Goal: Task Accomplishment & Management: Use online tool/utility

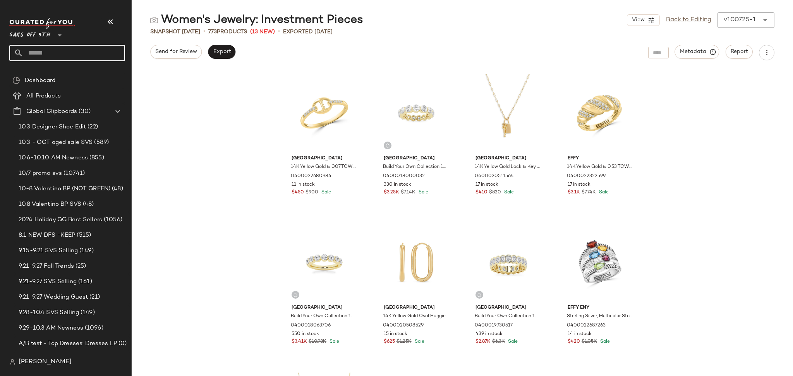
click at [87, 52] on input "text" at bounding box center [74, 53] width 102 height 16
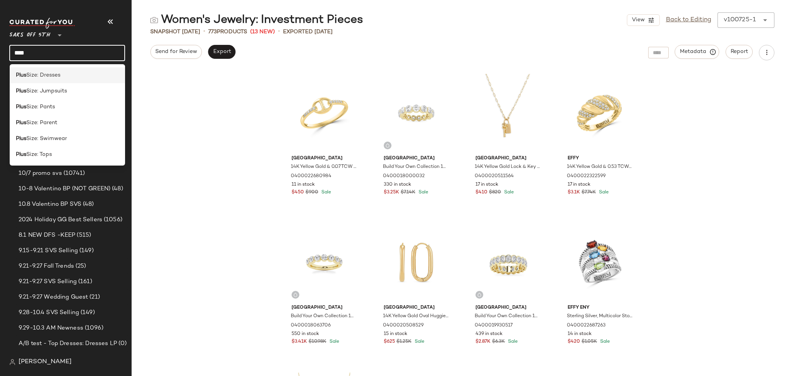
type input "****"
click at [45, 76] on span "Size: Dresses" at bounding box center [43, 75] width 34 height 8
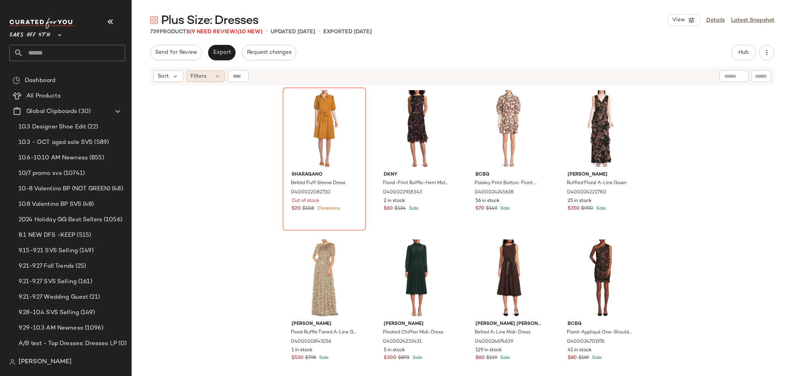
click at [207, 76] on div "Filters" at bounding box center [205, 76] width 39 height 12
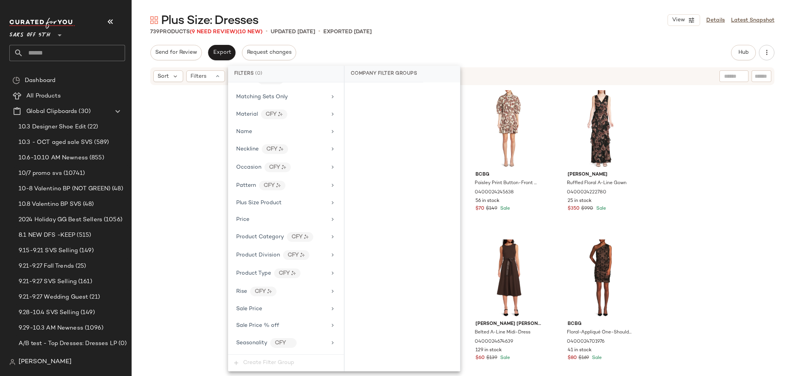
scroll to position [382, 0]
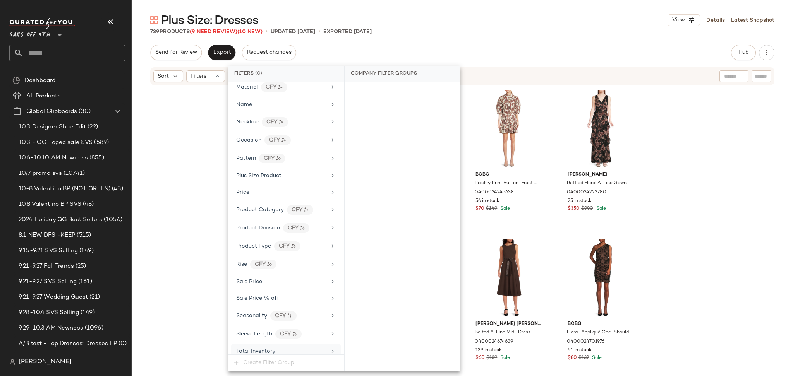
click at [262, 353] on span "Total Inventory" at bounding box center [255, 352] width 39 height 6
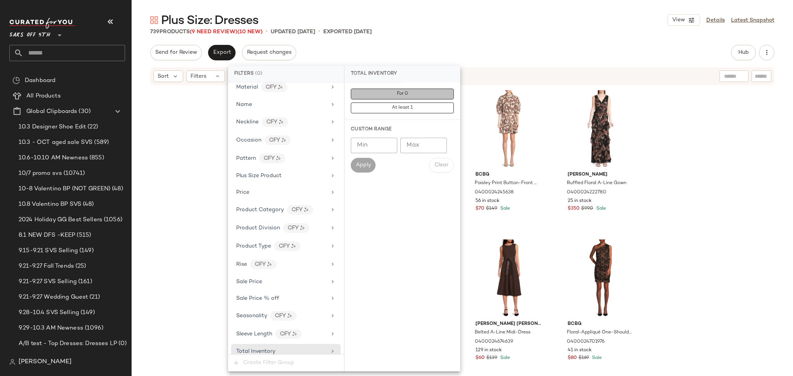
click at [416, 89] on button "For 0" at bounding box center [402, 94] width 103 height 11
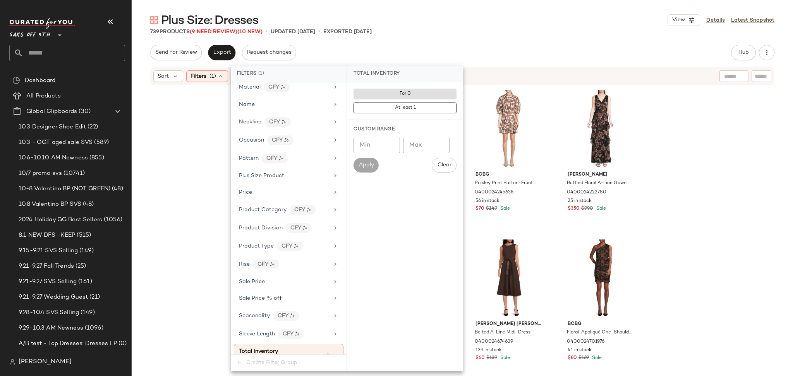
click at [483, 32] on div "739 Products (9 Need Review) (10 New) • updated [DATE] • Exported [DATE]" at bounding box center [462, 32] width 661 height 8
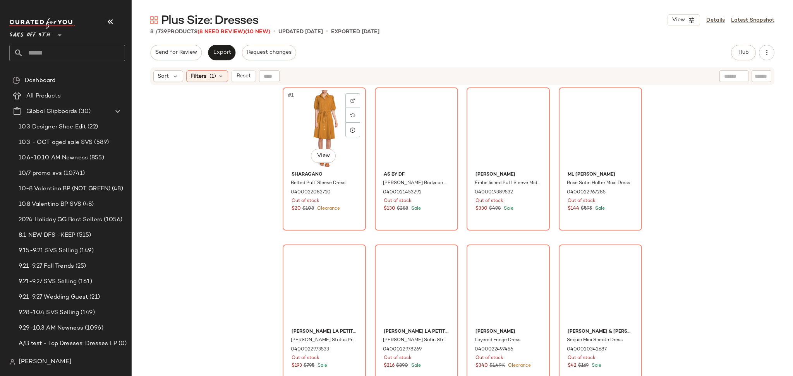
click at [307, 123] on div "#1 View" at bounding box center [324, 129] width 78 height 78
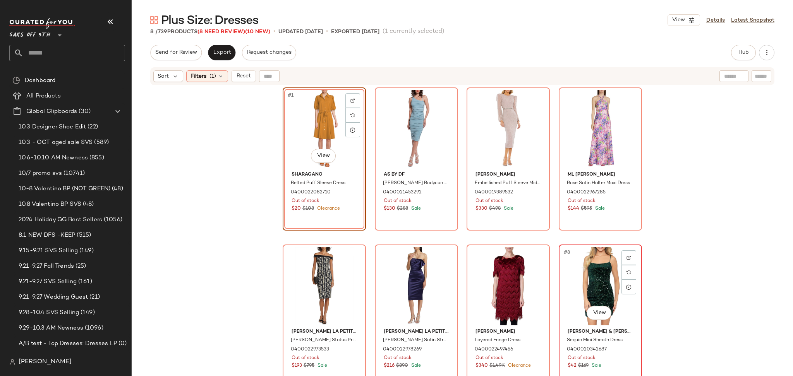
click at [591, 280] on div "#8 View" at bounding box center [601, 286] width 78 height 78
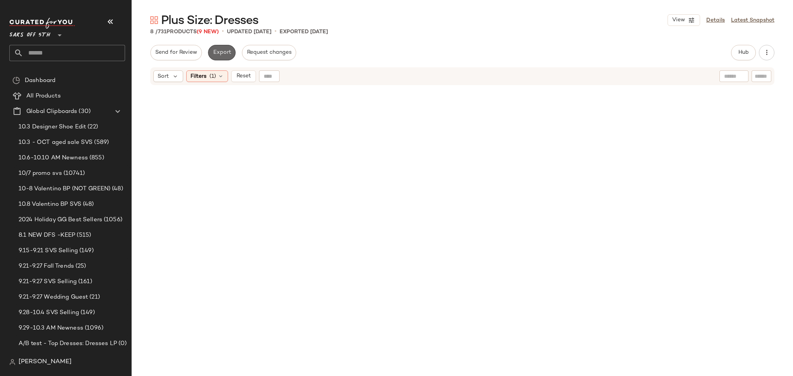
click at [214, 50] on span "Export" at bounding box center [222, 53] width 18 height 6
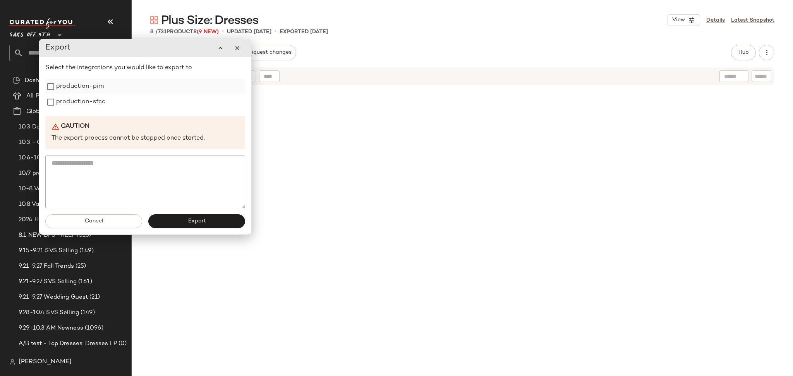
click at [83, 88] on label "production-pim" at bounding box center [80, 86] width 48 height 15
click at [83, 99] on label "production-sfcc" at bounding box center [80, 101] width 49 height 15
click at [177, 219] on button "Export" at bounding box center [196, 222] width 97 height 14
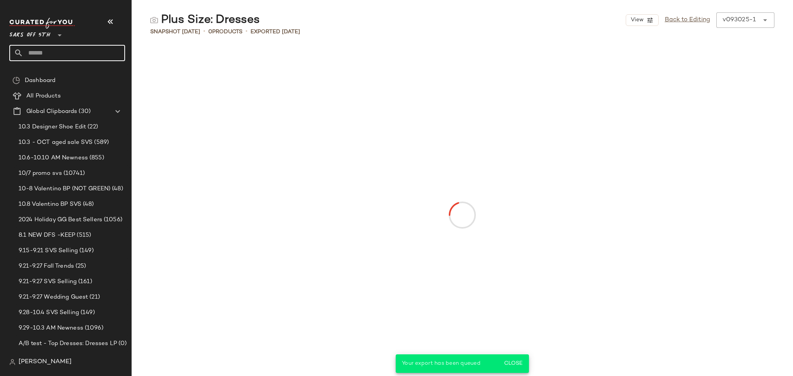
click at [41, 53] on input "text" at bounding box center [74, 53] width 102 height 16
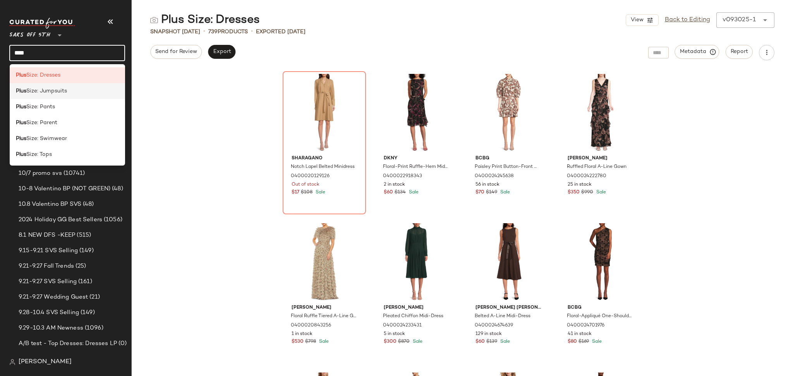
type input "****"
click at [56, 92] on span "Size: Jumpsuits" at bounding box center [46, 91] width 41 height 8
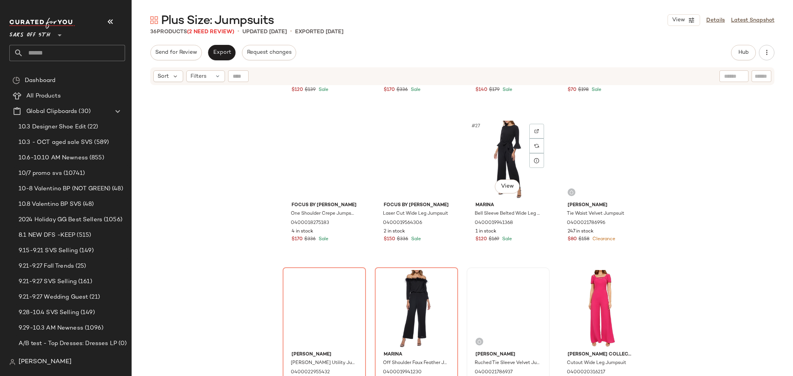
scroll to position [876, 0]
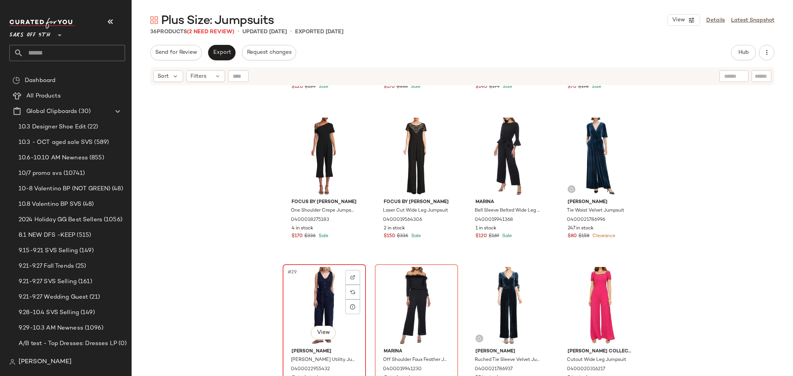
click at [313, 276] on div "#29 View" at bounding box center [324, 306] width 78 height 78
click at [400, 281] on div "#30 View" at bounding box center [417, 306] width 78 height 78
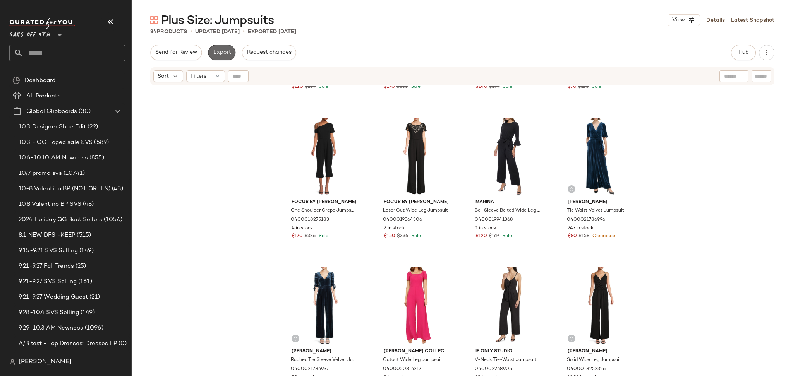
click at [215, 50] on span "Export" at bounding box center [222, 53] width 18 height 6
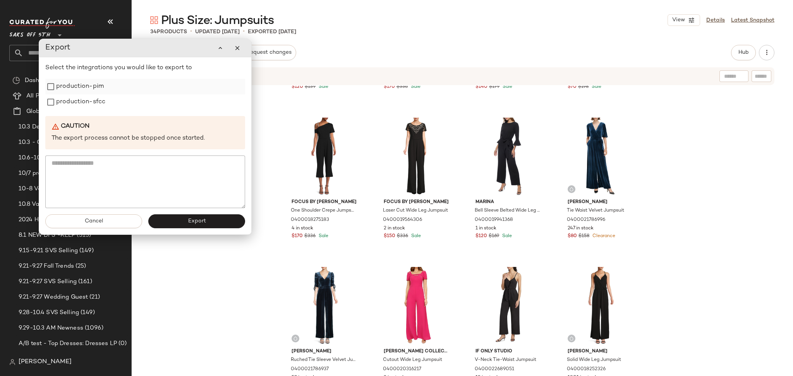
click at [73, 88] on label "production-pim" at bounding box center [80, 86] width 48 height 15
click at [74, 96] on label "production-sfcc" at bounding box center [80, 101] width 49 height 15
click at [192, 218] on span "Export" at bounding box center [196, 221] width 18 height 6
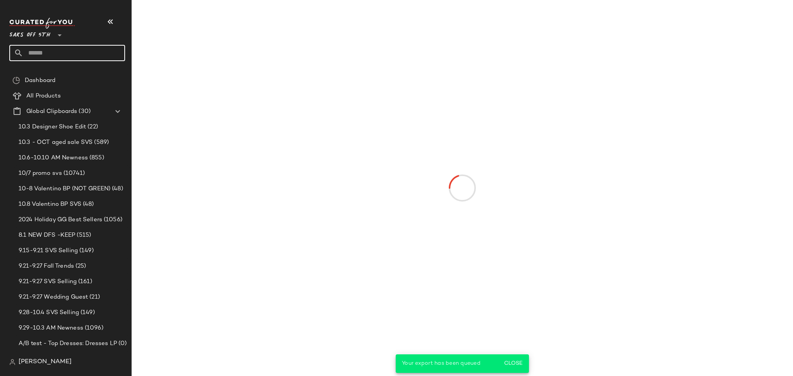
click at [74, 55] on input "text" at bounding box center [74, 53] width 102 height 16
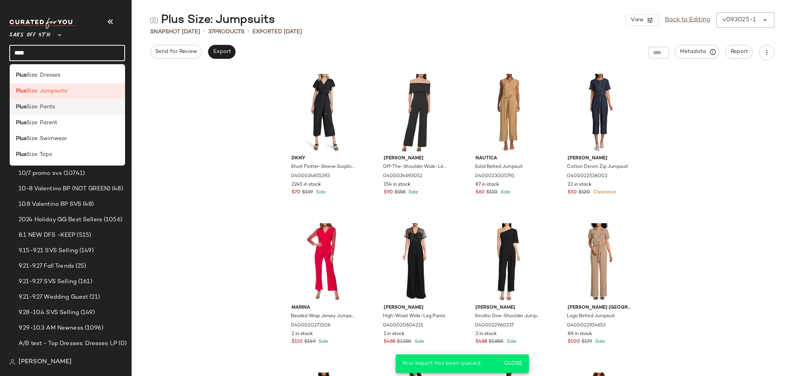
type input "****"
click at [69, 106] on div "Plus Size: Pants" at bounding box center [67, 107] width 103 height 8
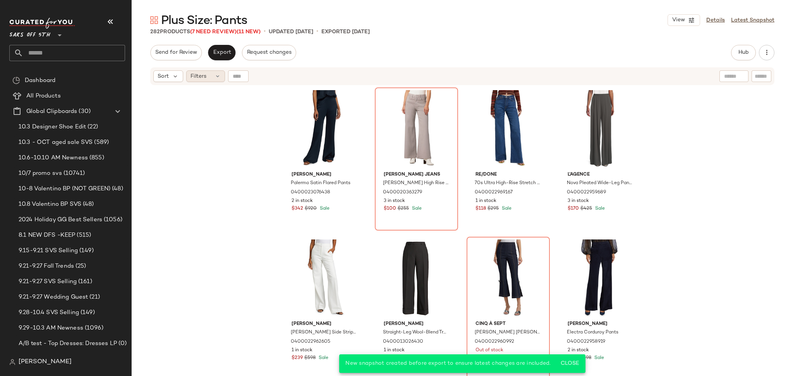
click at [200, 81] on div "Filters" at bounding box center [205, 76] width 39 height 12
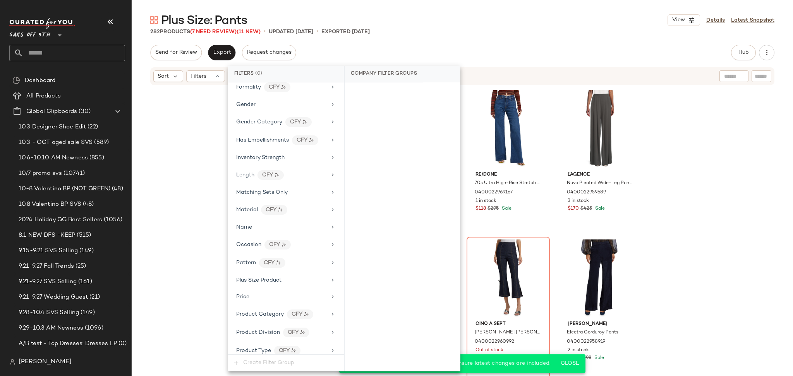
scroll to position [372, 0]
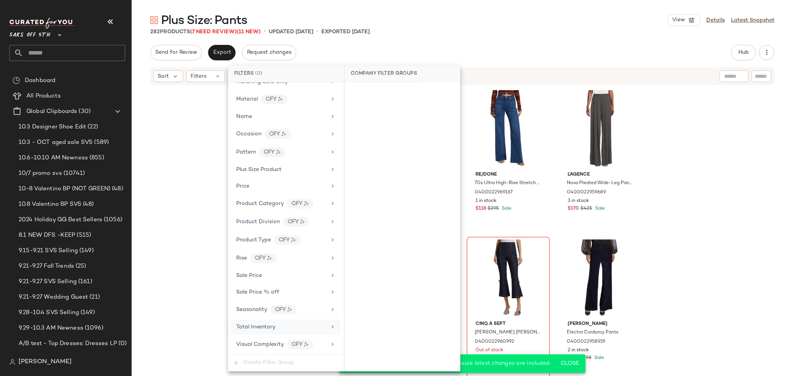
click at [263, 328] on span "Total Inventory" at bounding box center [255, 328] width 39 height 6
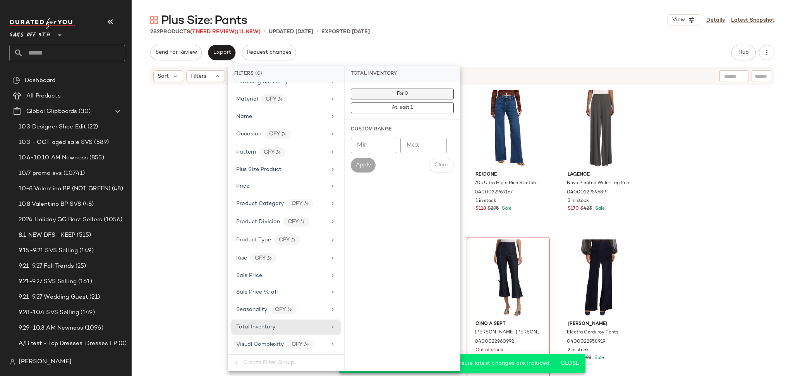
click at [415, 99] on button "For 0" at bounding box center [402, 94] width 103 height 11
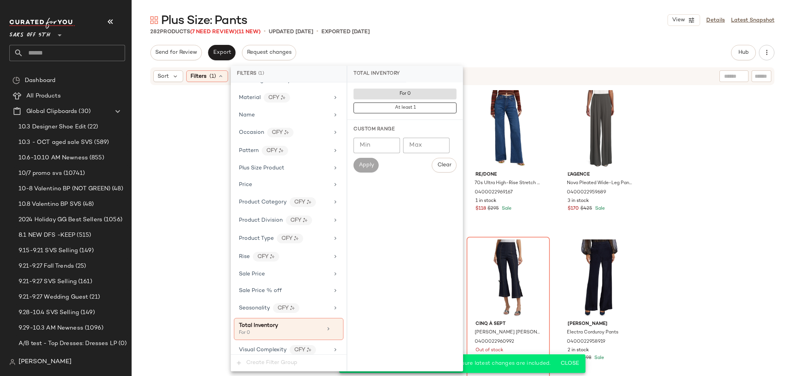
click at [459, 43] on div "Plus Size: Pants View Details Latest Snapshot 282 Products (7 Need Review) (11 …" at bounding box center [462, 194] width 661 height 364
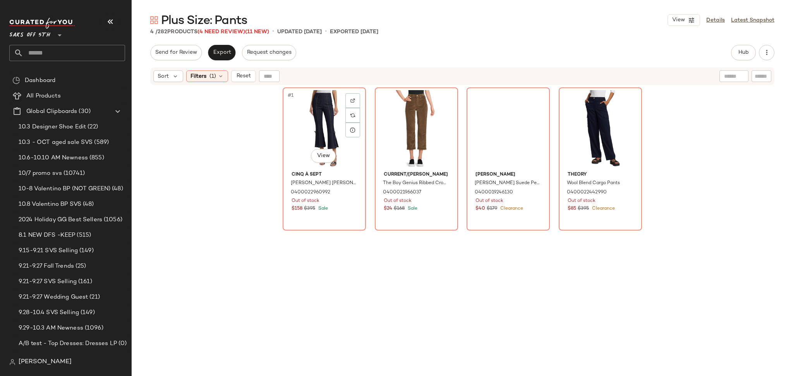
click at [310, 120] on div "#1 View" at bounding box center [324, 129] width 78 height 78
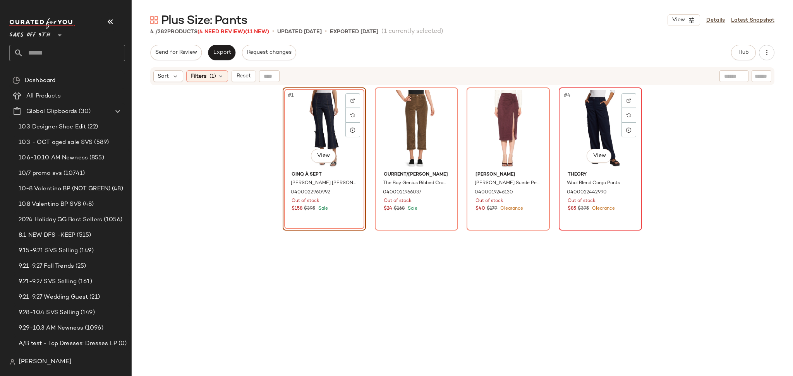
click at [596, 142] on div "#4 View" at bounding box center [601, 129] width 78 height 78
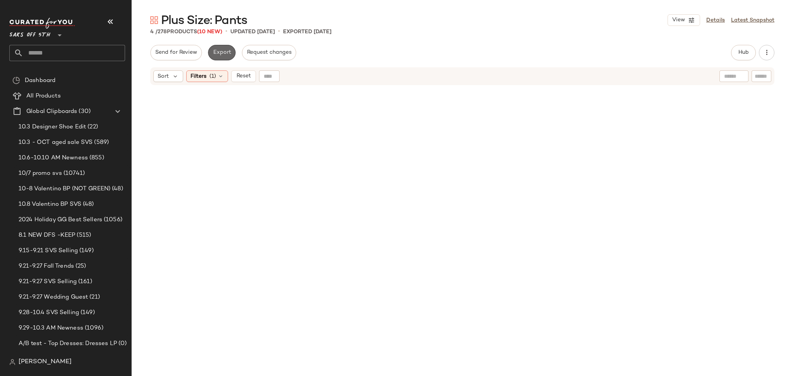
click at [218, 52] on span "Export" at bounding box center [222, 53] width 18 height 6
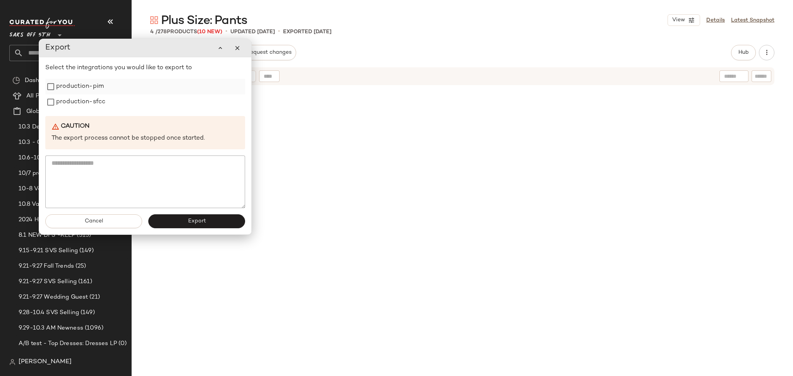
click at [100, 87] on label "production-pim" at bounding box center [80, 86] width 48 height 15
click at [100, 98] on label "production-sfcc" at bounding box center [80, 101] width 49 height 15
click at [183, 219] on button "Export" at bounding box center [196, 222] width 97 height 14
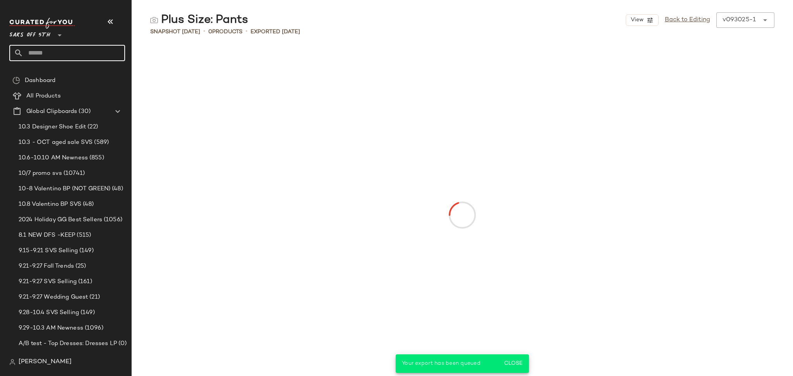
click at [42, 53] on input "text" at bounding box center [74, 53] width 102 height 16
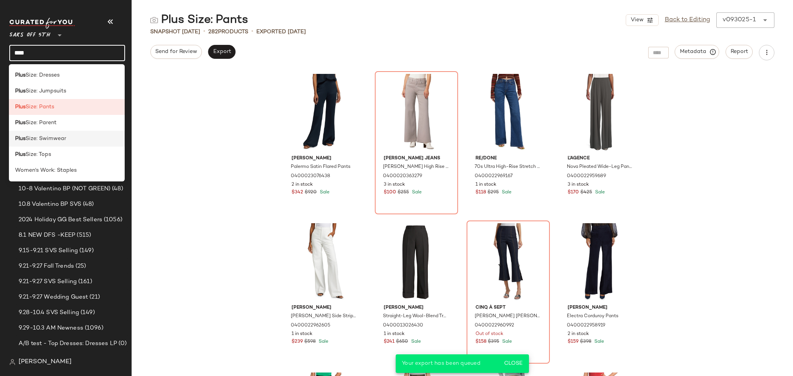
type input "****"
click at [63, 139] on span "Size: Swimwear" at bounding box center [46, 139] width 41 height 8
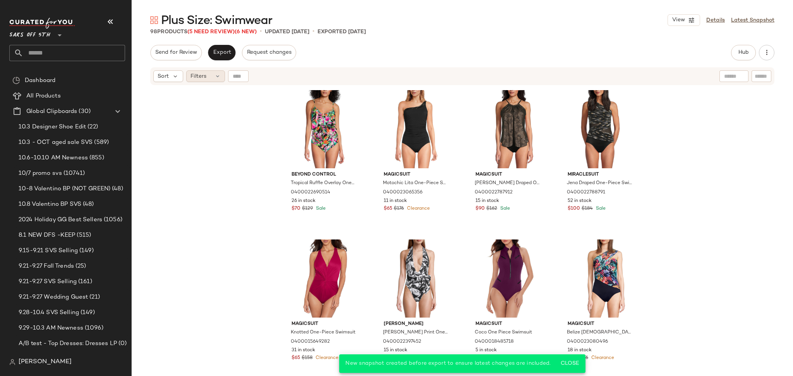
click at [217, 77] on icon at bounding box center [218, 76] width 6 height 6
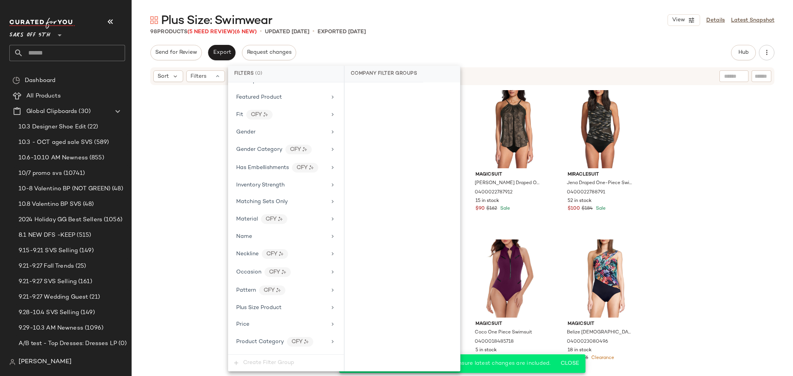
scroll to position [372, 0]
click at [271, 329] on span "Total Inventory" at bounding box center [255, 328] width 39 height 6
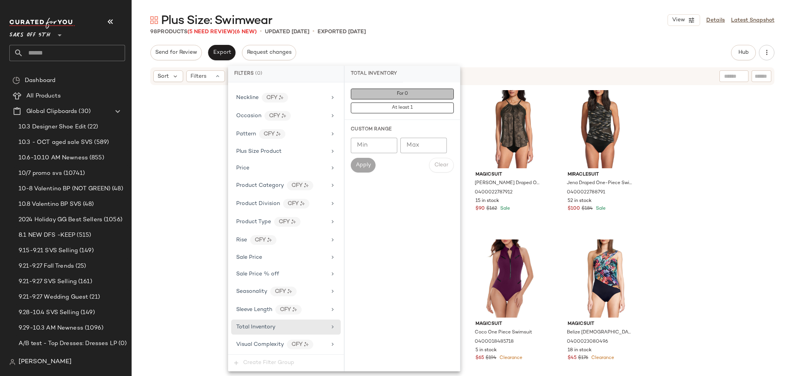
click at [389, 96] on button "For 0" at bounding box center [402, 94] width 103 height 11
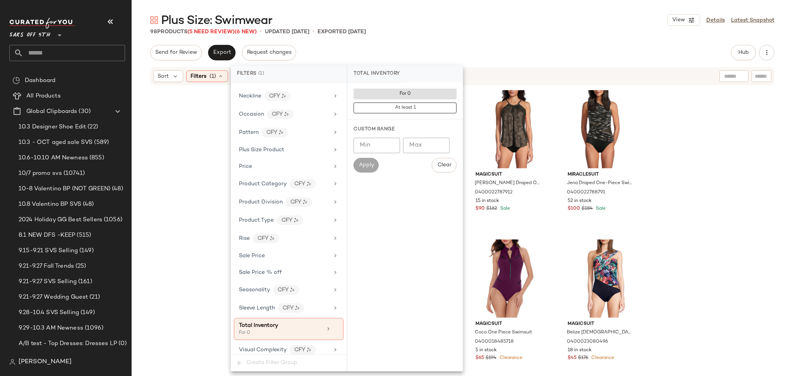
click at [456, 49] on div "Send for Review Export Request changes Hub Send for Review External Review Inte…" at bounding box center [462, 52] width 624 height 15
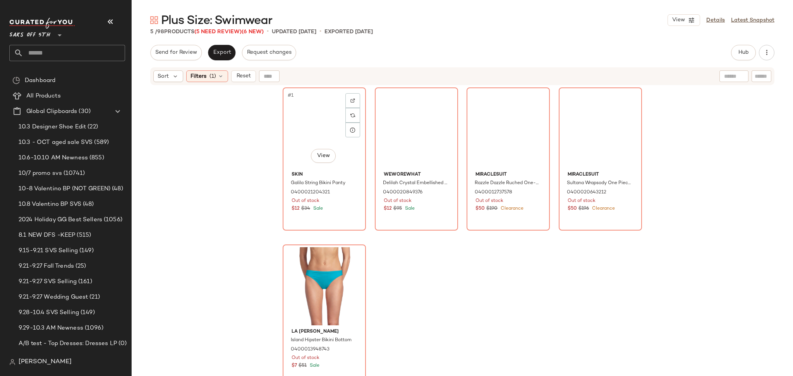
click at [313, 120] on div "#1 View" at bounding box center [324, 129] width 78 height 78
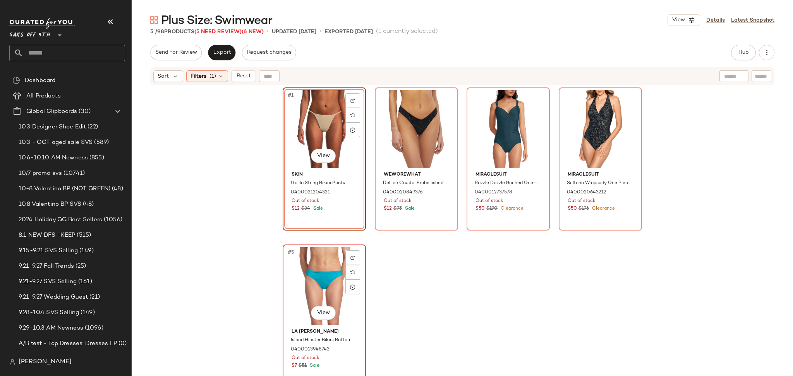
click at [306, 280] on div "#5 View" at bounding box center [324, 286] width 78 height 78
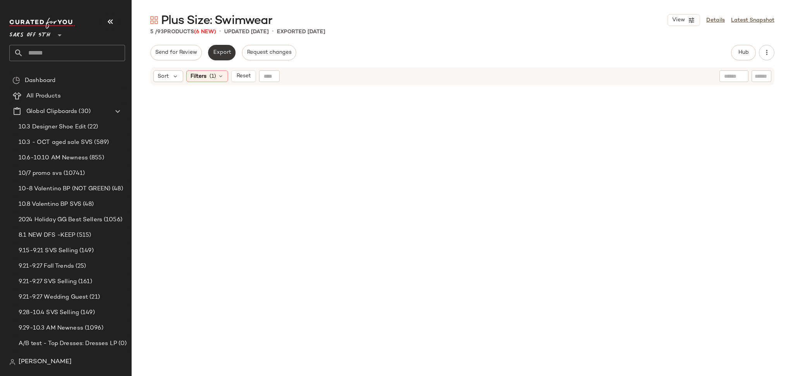
click at [225, 53] on span "Export" at bounding box center [222, 53] width 18 height 6
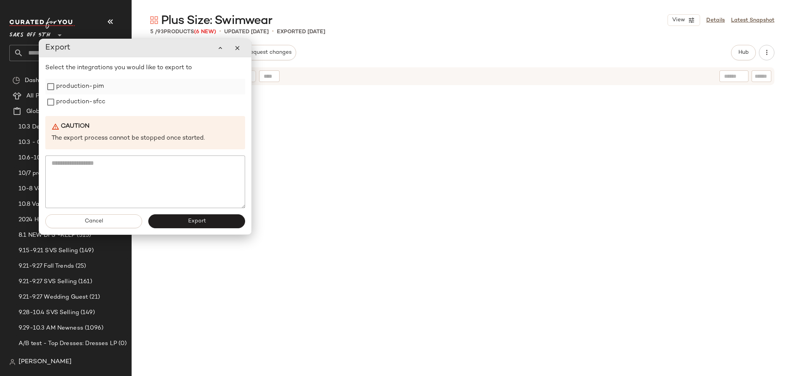
click at [76, 84] on label "production-pim" at bounding box center [80, 86] width 48 height 15
click at [79, 100] on label "production-sfcc" at bounding box center [80, 101] width 49 height 15
click at [172, 222] on button "Export" at bounding box center [196, 222] width 97 height 14
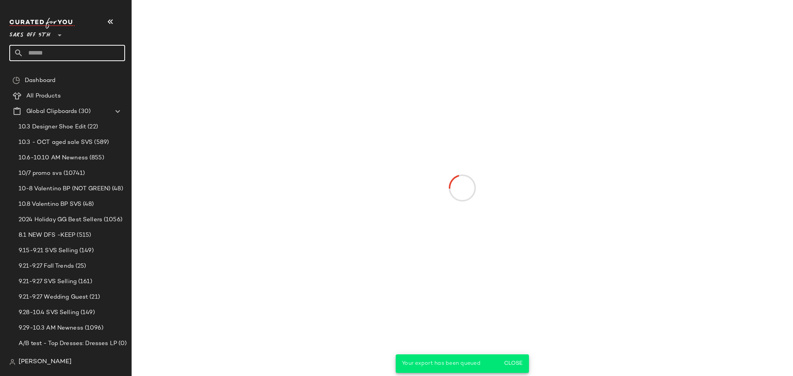
click at [58, 52] on input "text" at bounding box center [74, 53] width 102 height 16
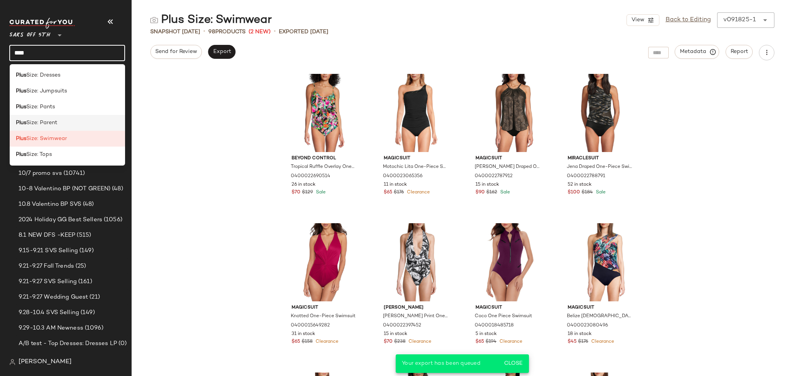
type input "****"
click at [57, 118] on div "Plus Size: Parent" at bounding box center [68, 123] width 116 height 16
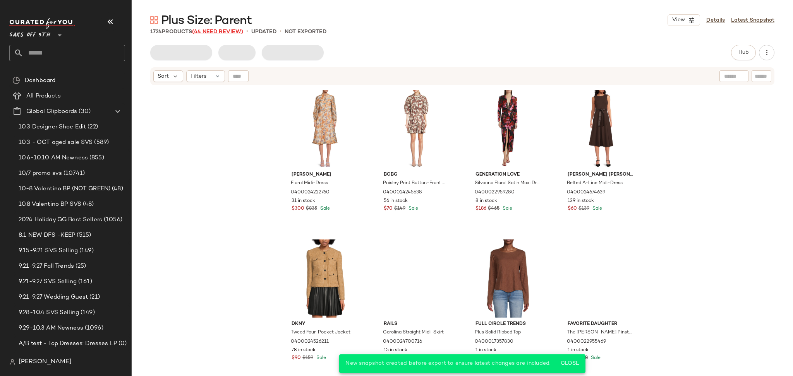
click at [207, 33] on span "(44 Need Review)" at bounding box center [217, 32] width 51 height 6
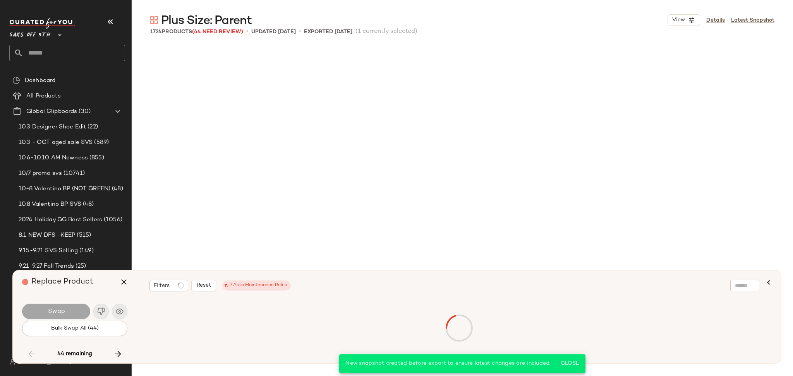
scroll to position [3288, 0]
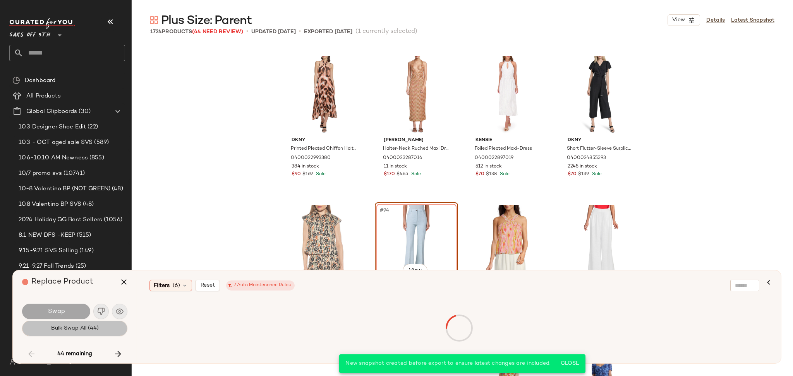
click at [101, 331] on button "Bulk Swap All (44)" at bounding box center [74, 328] width 105 height 15
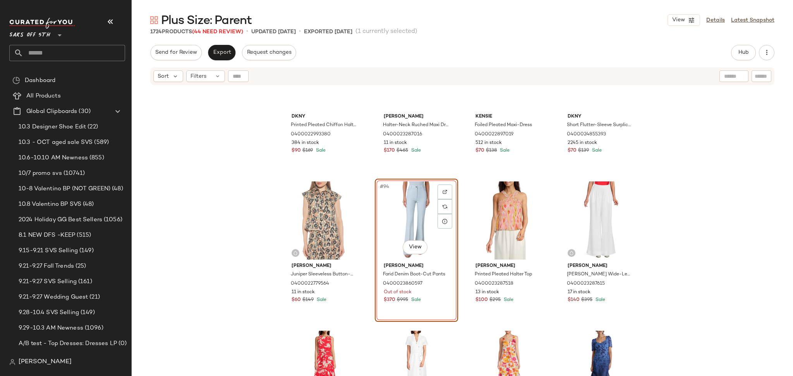
scroll to position [3331, 0]
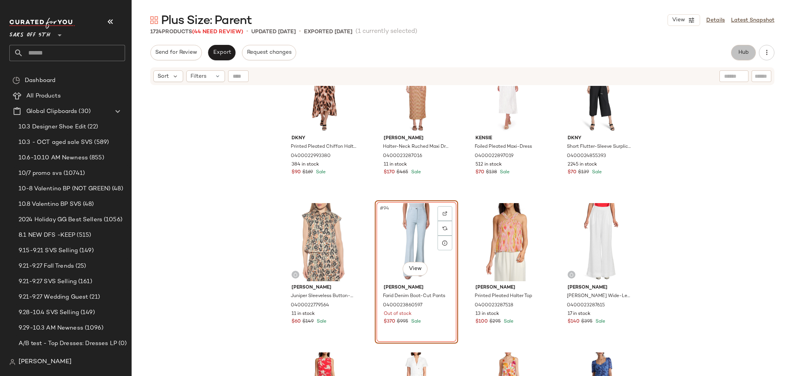
click at [744, 46] on button "Hub" at bounding box center [743, 52] width 25 height 15
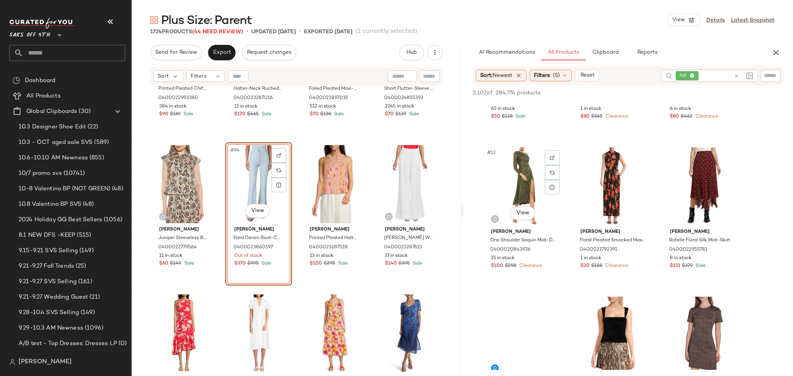
scroll to position [547, 0]
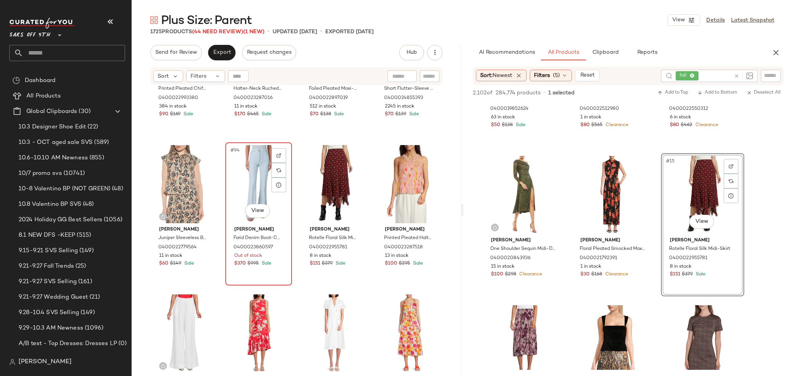
click at [228, 162] on div "#94 View" at bounding box center [258, 184] width 61 height 78
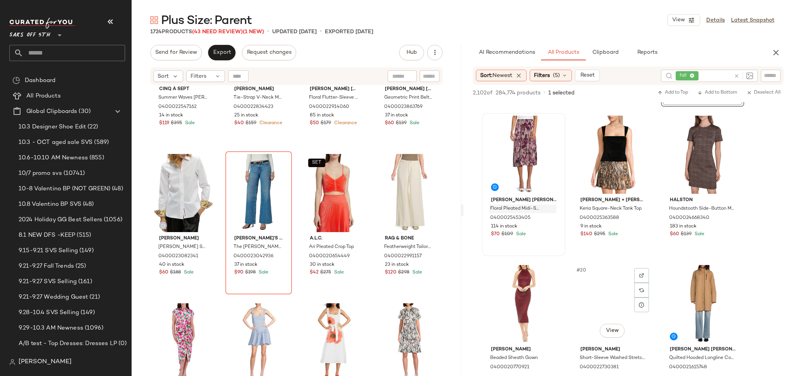
scroll to position [735, 0]
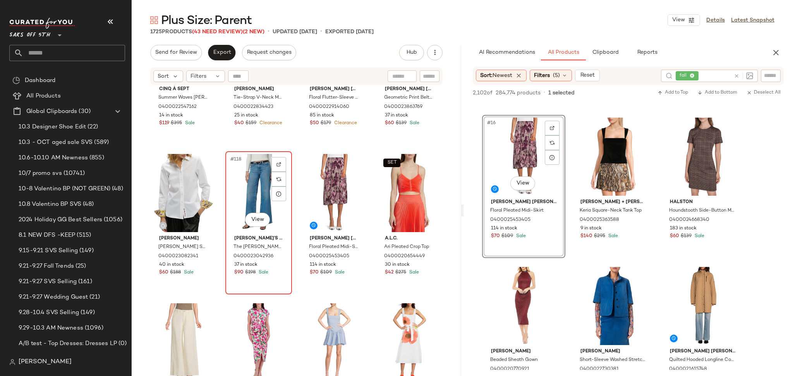
click at [247, 180] on div "#118 View" at bounding box center [258, 193] width 61 height 78
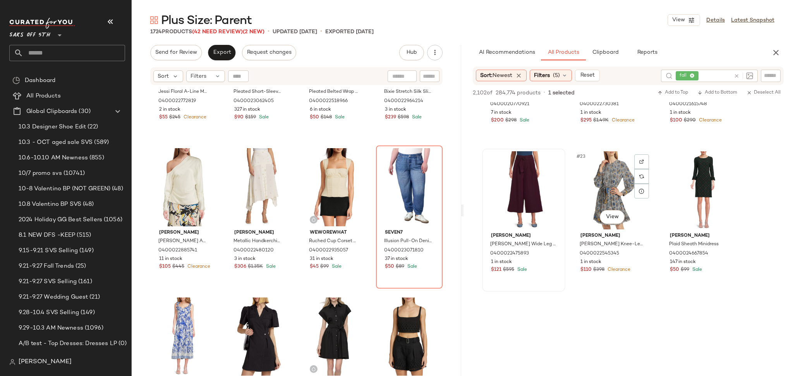
scroll to position [1005, 0]
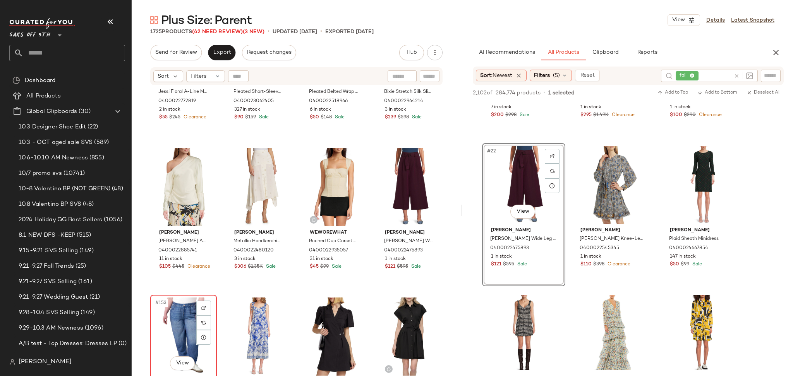
click at [177, 313] on div "#153 View" at bounding box center [183, 337] width 61 height 78
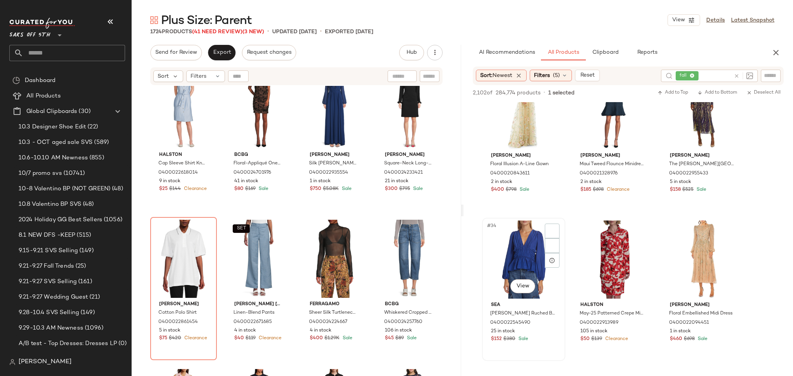
scroll to position [1529, 0]
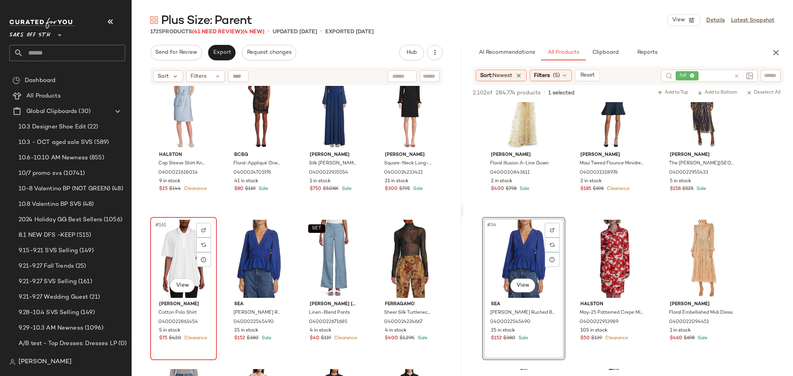
click at [171, 250] on div "#161 View" at bounding box center [183, 259] width 61 height 78
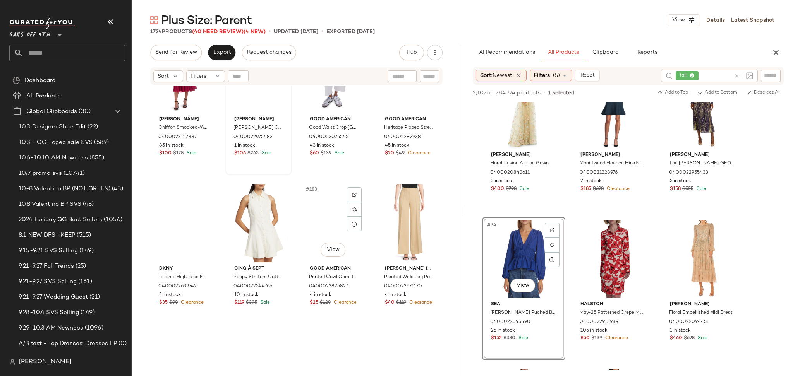
scroll to position [6640, 0]
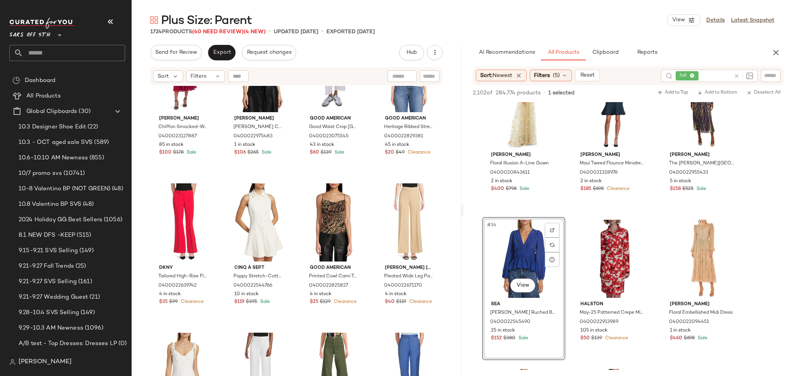
click at [214, 69] on div "Sort Filters" at bounding box center [296, 76] width 292 height 18
click at [213, 78] on div "Filters" at bounding box center [205, 76] width 39 height 12
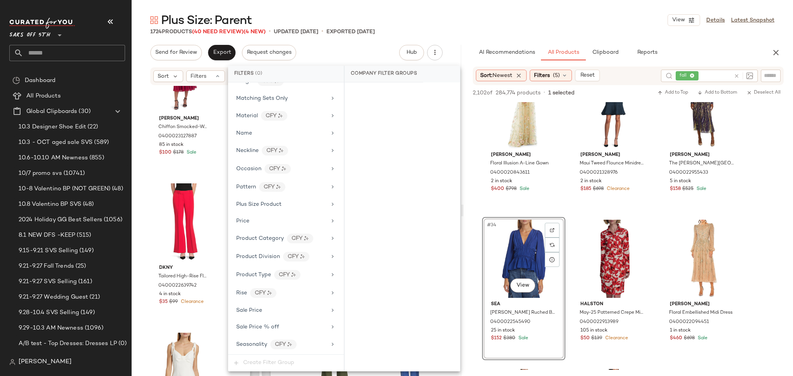
scroll to position [408, 0]
click at [263, 332] on div "Total Inventory" at bounding box center [286, 327] width 110 height 15
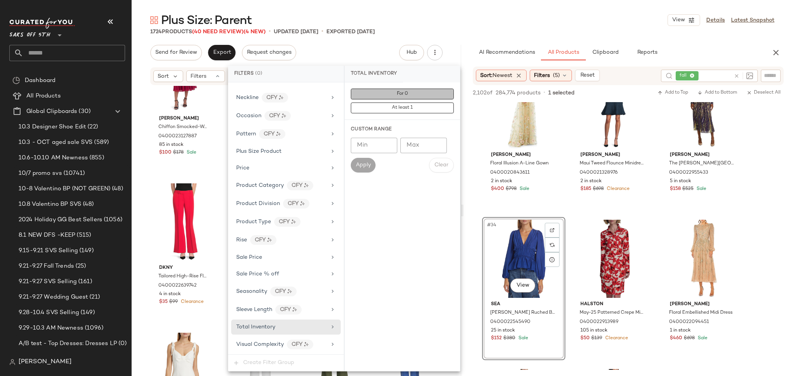
click at [380, 90] on button "For 0" at bounding box center [402, 94] width 103 height 11
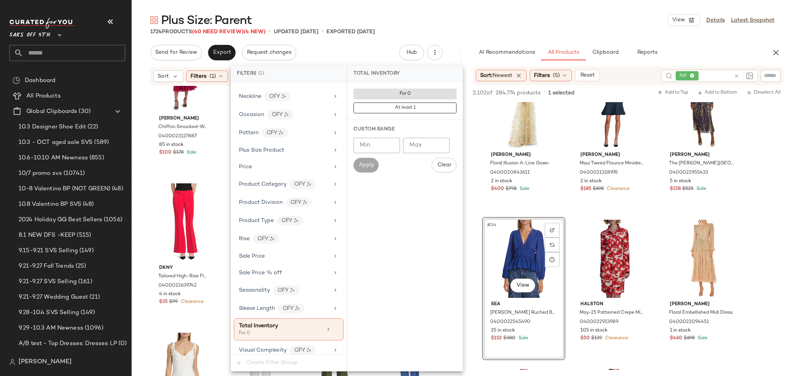
click at [472, 6] on main "Plus Size: Parent View Details Latest Snapshot 1724 Products (40 Need Review) (…" at bounding box center [396, 188] width 793 height 376
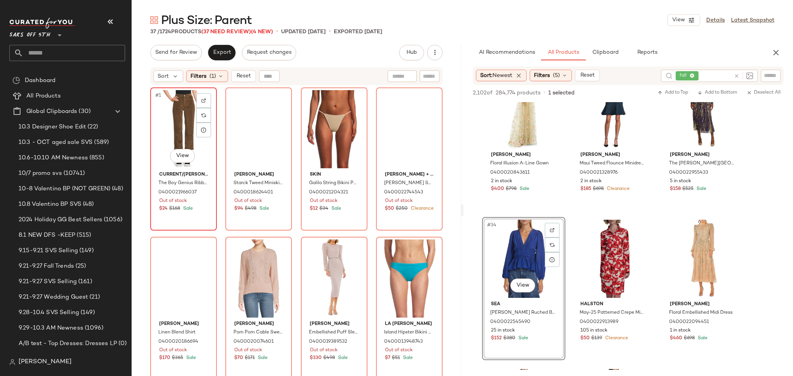
click at [182, 121] on div "#1 View" at bounding box center [183, 129] width 61 height 78
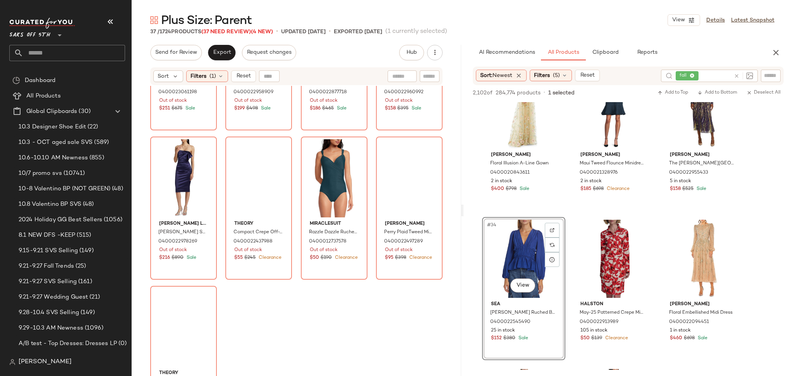
scroll to position [1186, 0]
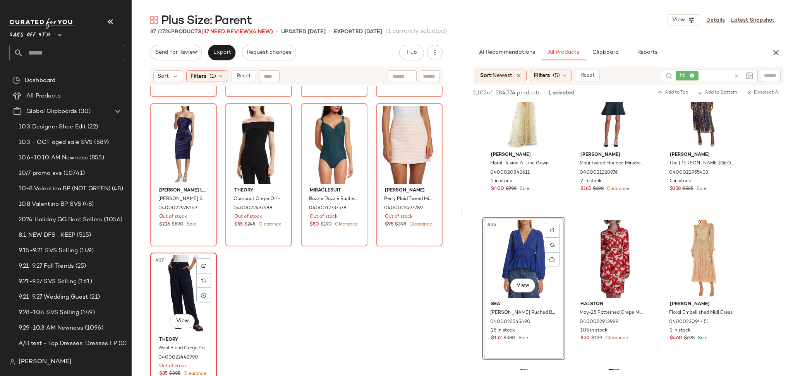
click at [183, 285] on div "#37 View" at bounding box center [183, 295] width 61 height 78
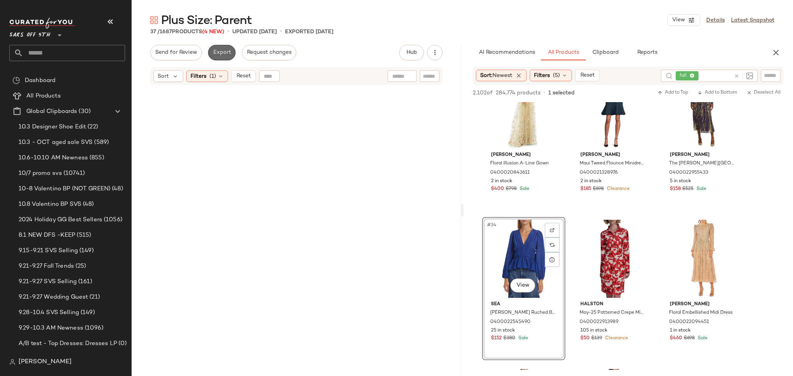
click at [225, 52] on span "Export" at bounding box center [222, 53] width 18 height 6
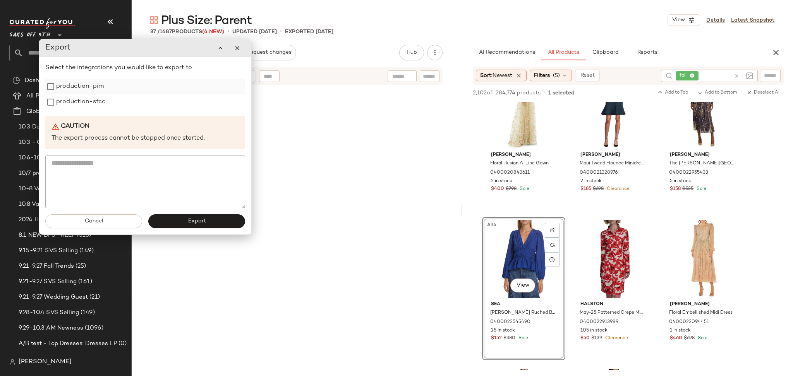
click at [76, 89] on label "production-pim" at bounding box center [80, 86] width 48 height 15
click at [76, 100] on label "production-sfcc" at bounding box center [80, 101] width 49 height 15
click at [174, 223] on button "Export" at bounding box center [196, 222] width 97 height 14
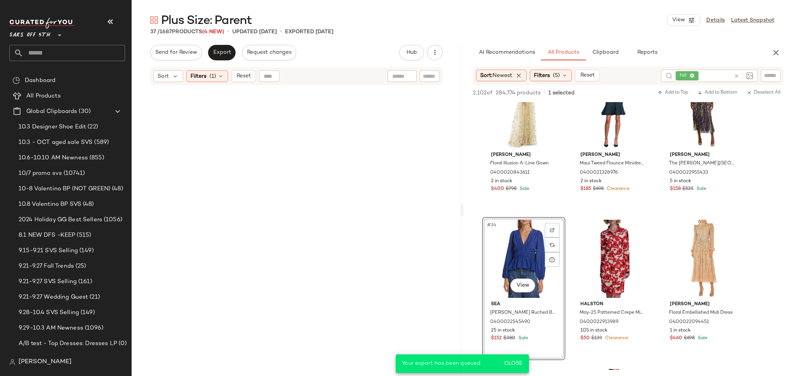
scroll to position [2277, 0]
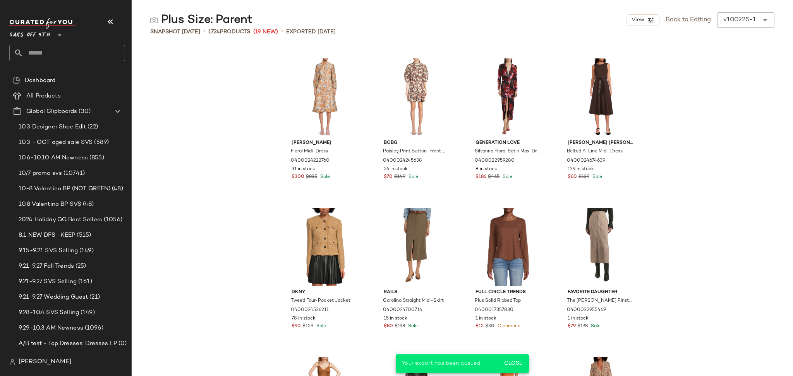
click at [104, 56] on input "text" at bounding box center [74, 53] width 102 height 16
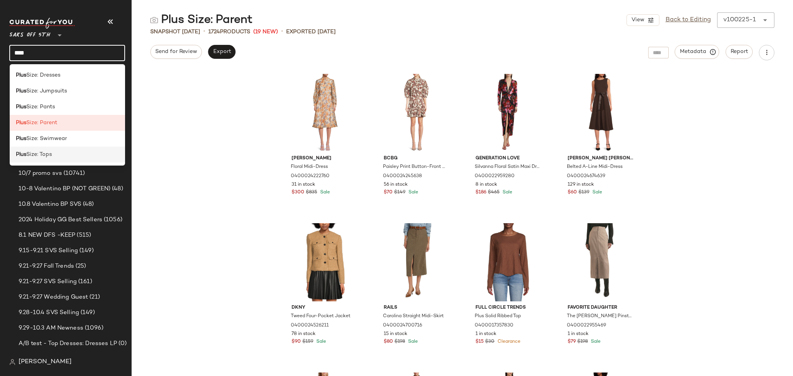
type input "****"
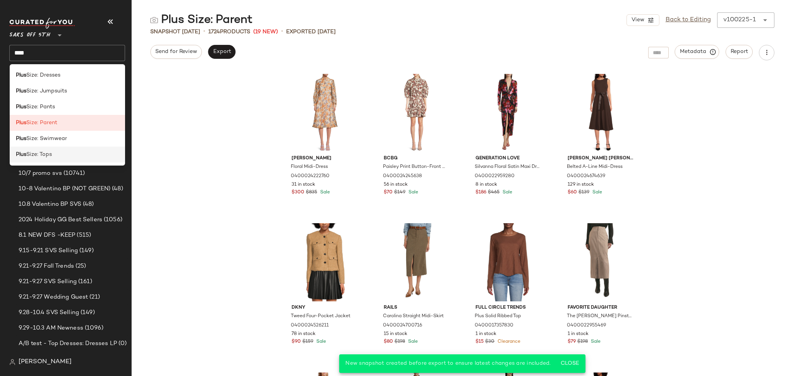
click at [66, 153] on div "Plus Size: Tops" at bounding box center [67, 155] width 103 height 8
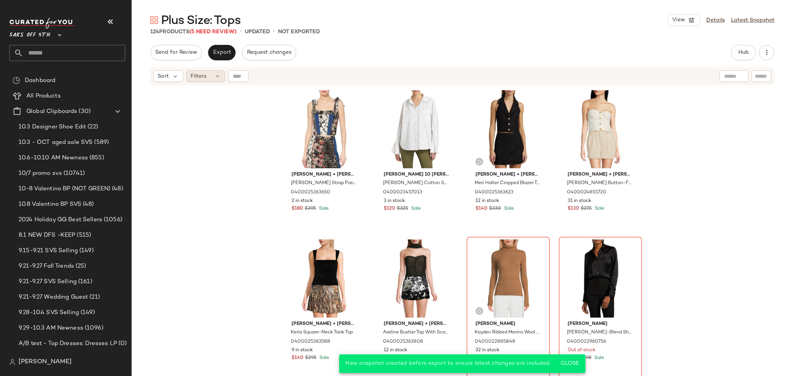
click at [205, 78] on span "Filters" at bounding box center [199, 76] width 16 height 8
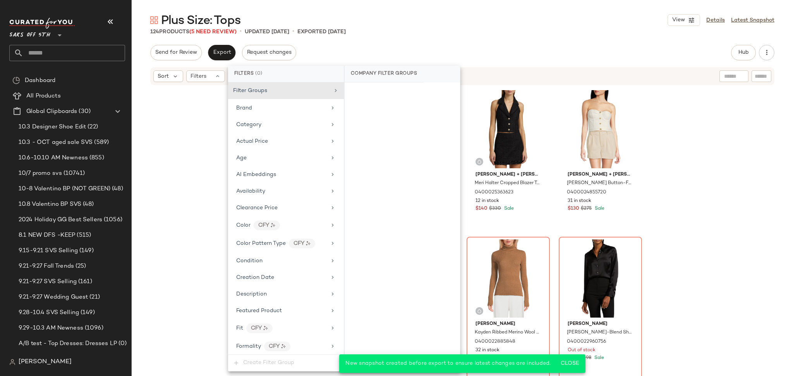
scroll to position [390, 0]
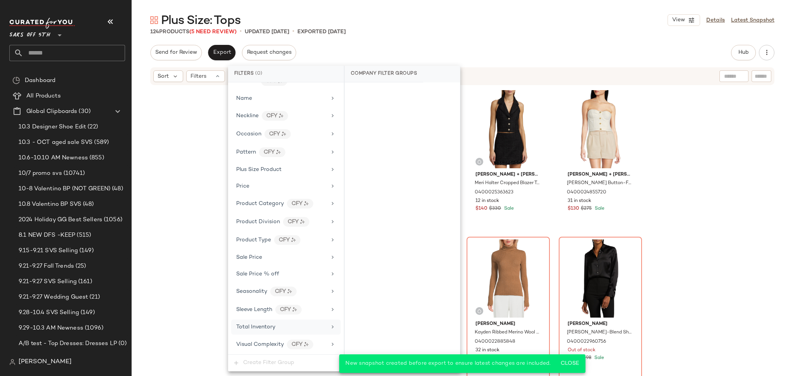
click at [248, 332] on div "Total Inventory" at bounding box center [286, 327] width 110 height 15
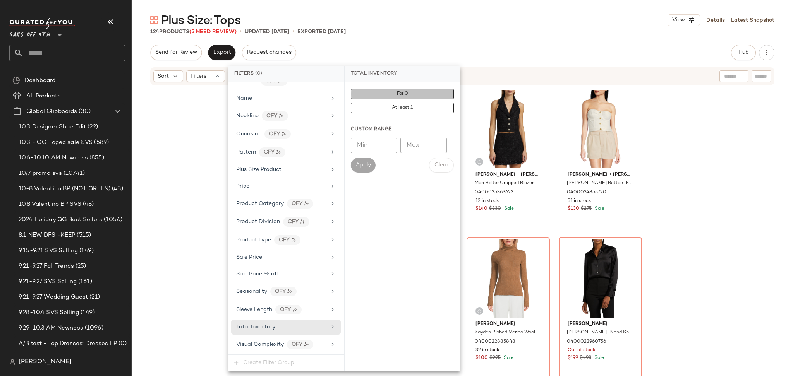
click at [395, 92] on button "For 0" at bounding box center [402, 94] width 103 height 11
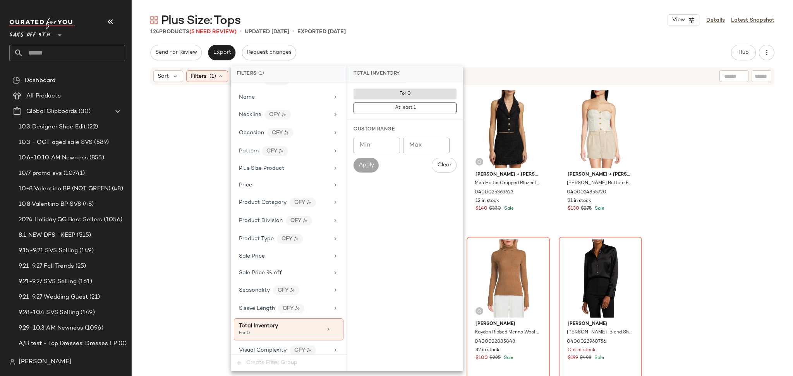
click at [469, 35] on div "124 Products (5 Need Review) • updated [DATE] • Exported [DATE]" at bounding box center [462, 32] width 661 height 8
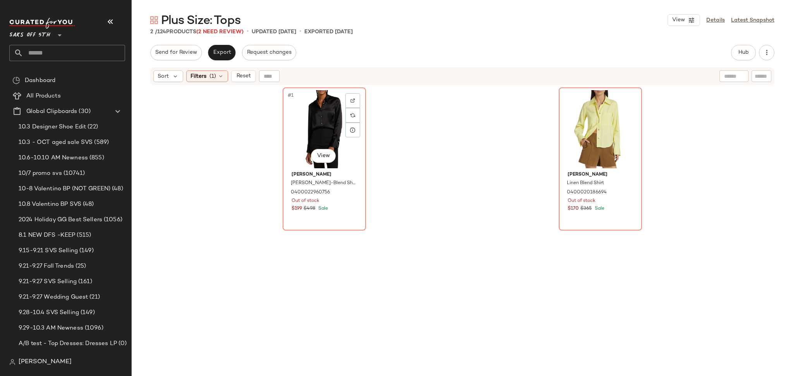
click at [328, 115] on div "#1 View" at bounding box center [324, 129] width 78 height 78
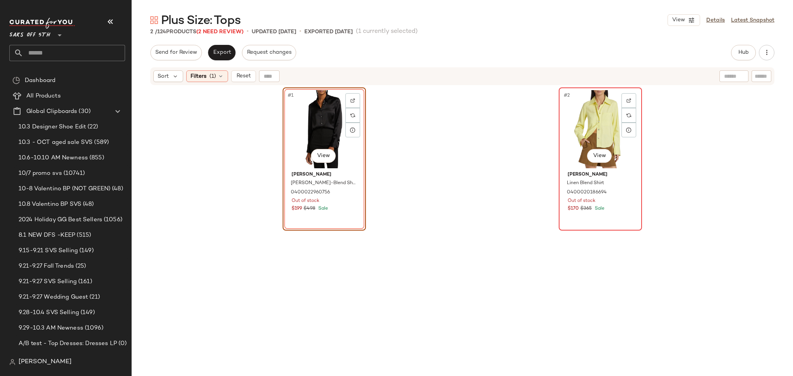
click at [595, 124] on div "#2 View" at bounding box center [601, 129] width 78 height 78
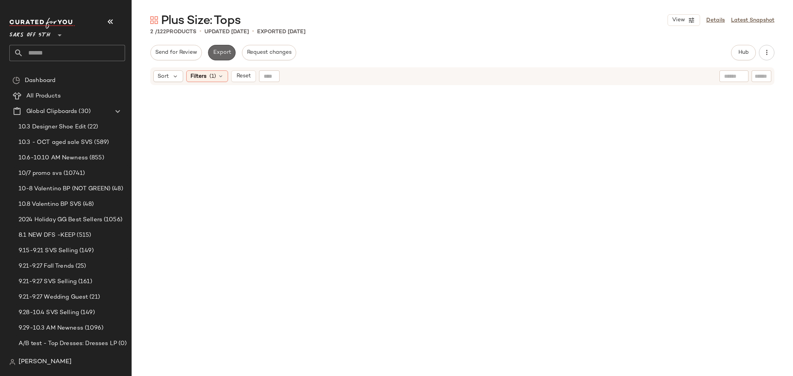
click at [219, 50] on span "Export" at bounding box center [222, 53] width 18 height 6
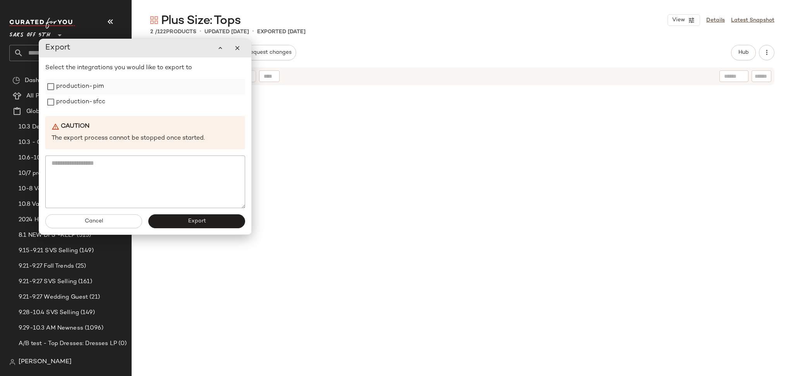
click at [83, 90] on label "production-pim" at bounding box center [80, 86] width 48 height 15
click at [84, 101] on label "production-sfcc" at bounding box center [80, 101] width 49 height 15
click at [190, 224] on span "Export" at bounding box center [196, 221] width 18 height 6
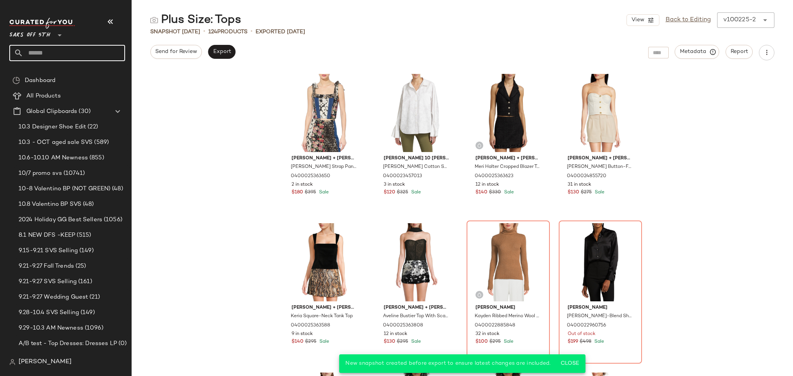
click at [101, 52] on input "text" at bounding box center [74, 53] width 102 height 16
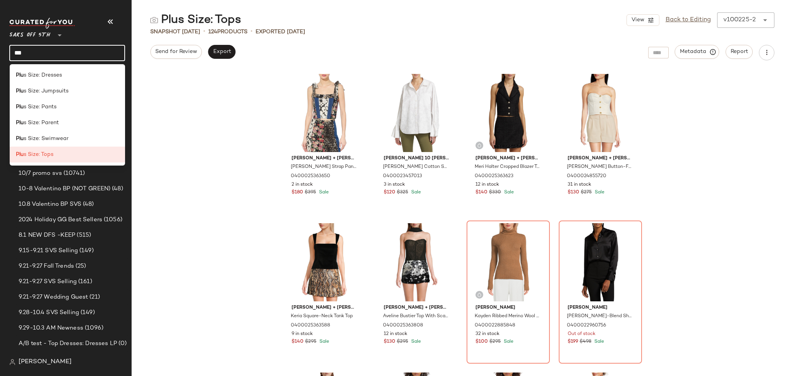
drag, startPoint x: 76, startPoint y: 53, endPoint x: 0, endPoint y: 63, distance: 76.1
click at [0, 63] on nav "Saks OFF 5TH ** *** Dashboard All Products Global Clipboards (30) 10.3 Designer…" at bounding box center [66, 188] width 132 height 376
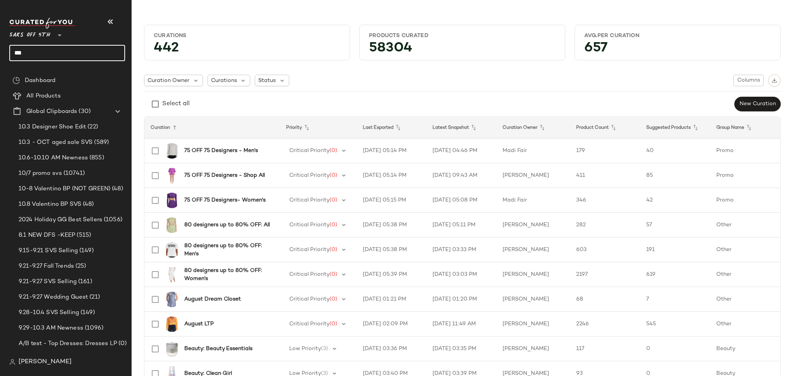
drag, startPoint x: 65, startPoint y: 51, endPoint x: 0, endPoint y: 55, distance: 65.6
click at [0, 55] on nav "Saks OFF 5TH ** *** Dashboard All Products Global Clipboards (30) 10.3 Designer…" at bounding box center [66, 188] width 132 height 376
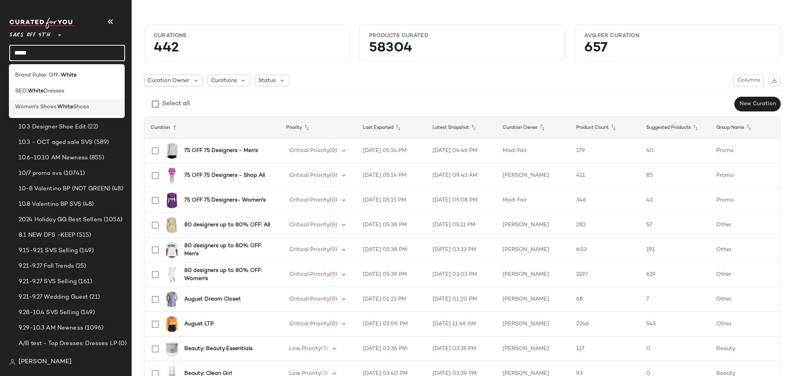
type input "*****"
click at [55, 109] on span "Women's Shoes:" at bounding box center [36, 107] width 42 height 8
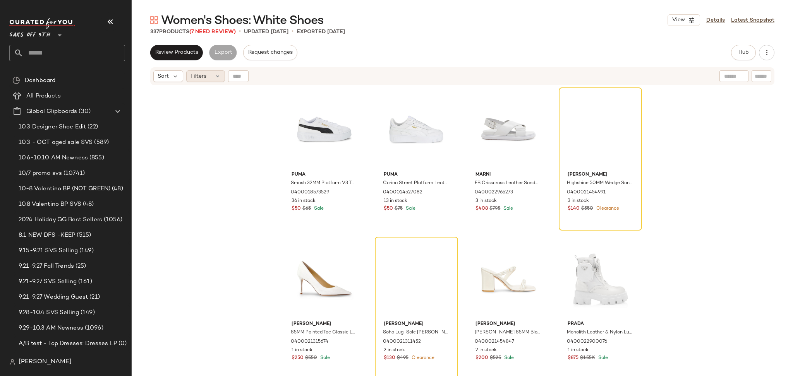
click at [204, 75] on span "Filters" at bounding box center [199, 76] width 16 height 8
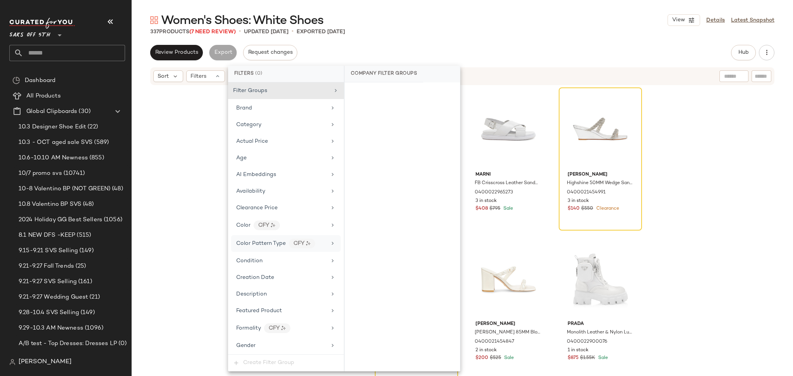
scroll to position [318, 0]
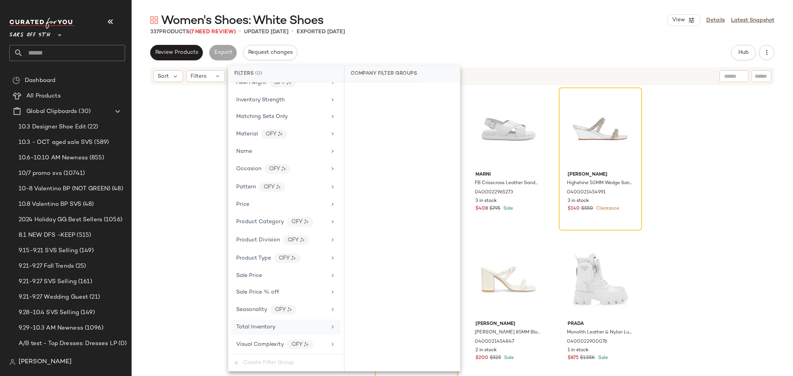
click at [275, 325] on span "Total Inventory" at bounding box center [255, 328] width 39 height 6
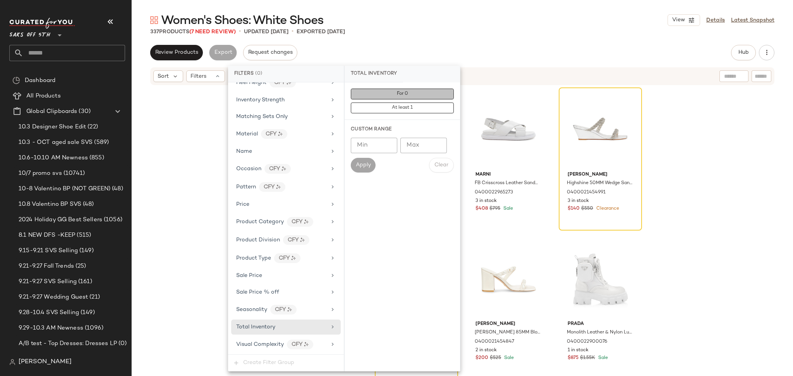
click at [408, 96] on button "For 0" at bounding box center [402, 94] width 103 height 11
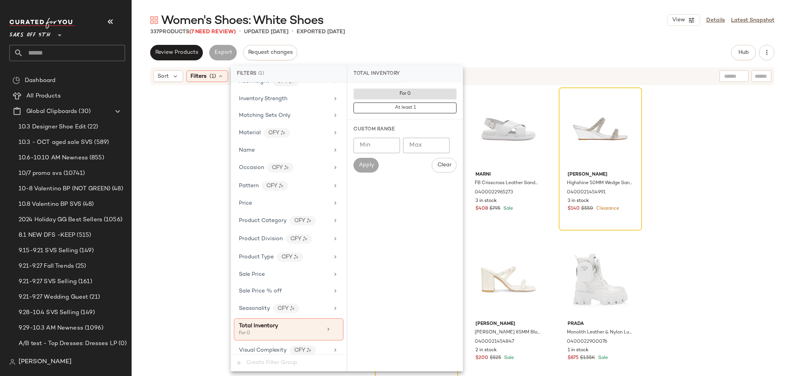
click at [457, 49] on div "Review Products Export Request changes Hub Send for Review External Review Inte…" at bounding box center [462, 52] width 624 height 15
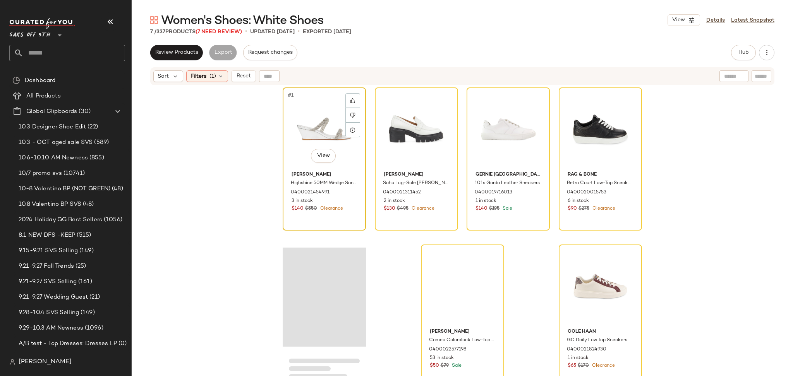
click at [304, 124] on div "#1 View" at bounding box center [324, 129] width 78 height 78
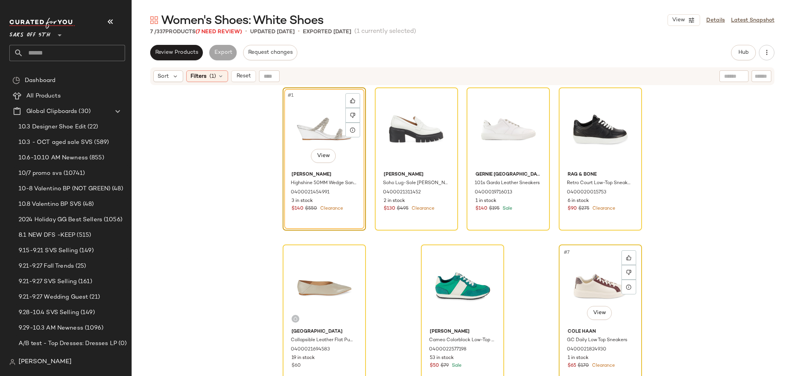
click at [594, 276] on div "#7 View" at bounding box center [601, 286] width 78 height 78
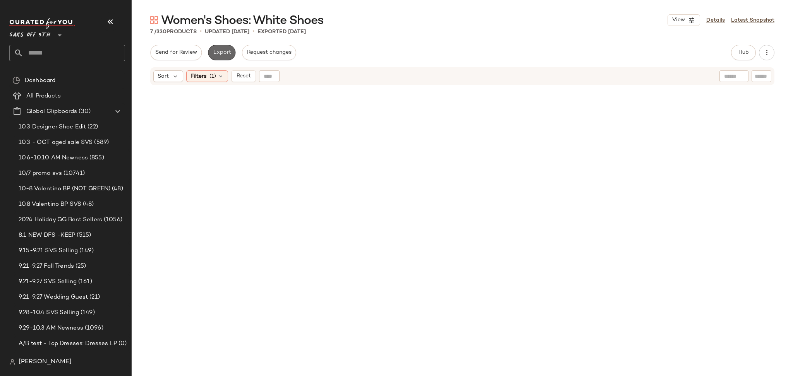
click at [220, 50] on span "Export" at bounding box center [222, 53] width 18 height 6
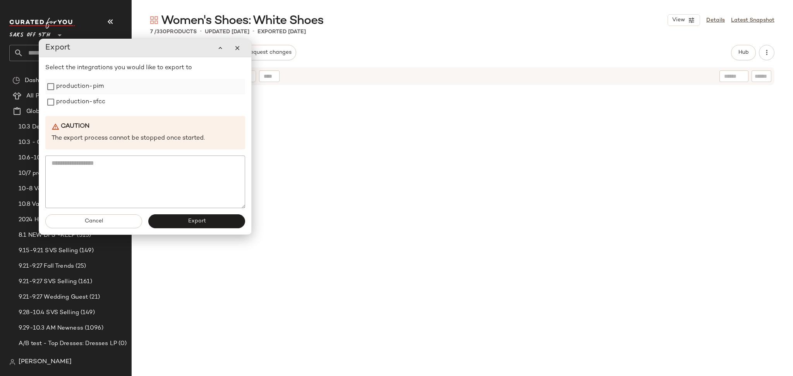
click at [94, 88] on label "production-pim" at bounding box center [80, 86] width 48 height 15
click at [94, 101] on label "production-sfcc" at bounding box center [80, 101] width 49 height 15
click at [171, 229] on div "Cancel Export" at bounding box center [145, 221] width 212 height 26
click at [186, 223] on button "Export" at bounding box center [196, 222] width 97 height 14
